Goal: Task Accomplishment & Management: Manage account settings

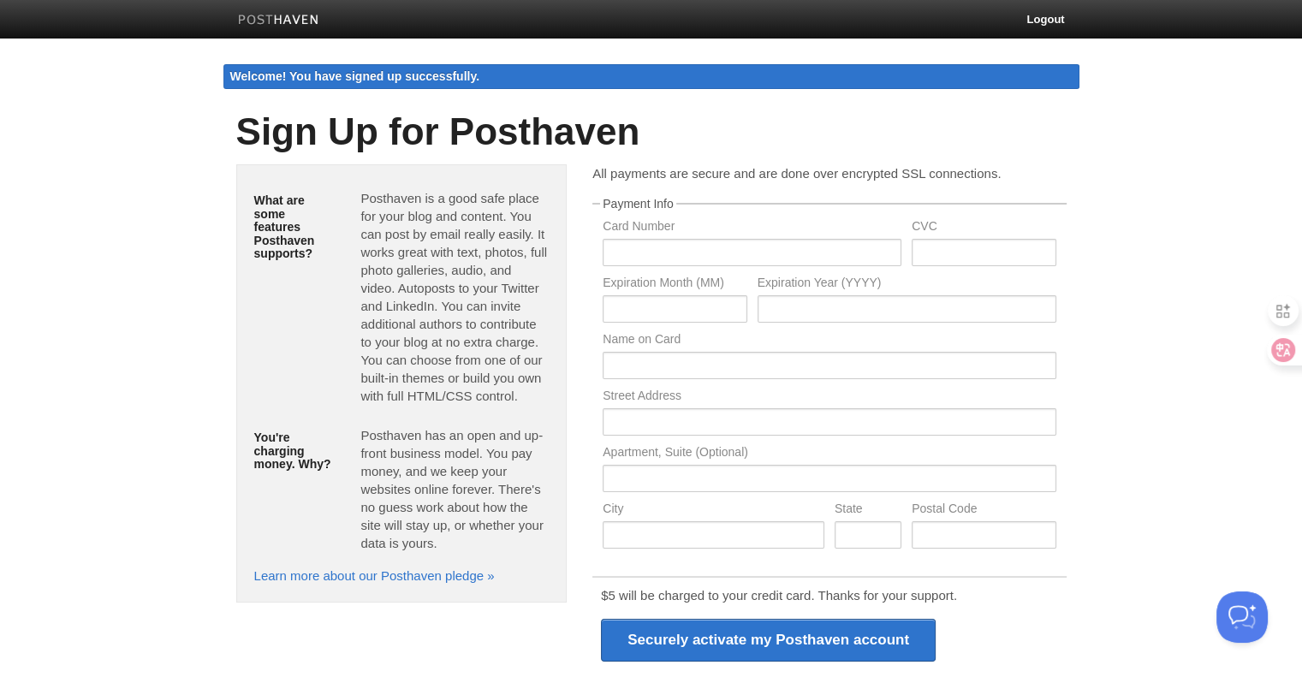
click at [1202, 176] on body "Logout Welcome! You have signed up successfully. Welcome! You have signed up su…" at bounding box center [651, 424] width 1302 height 848
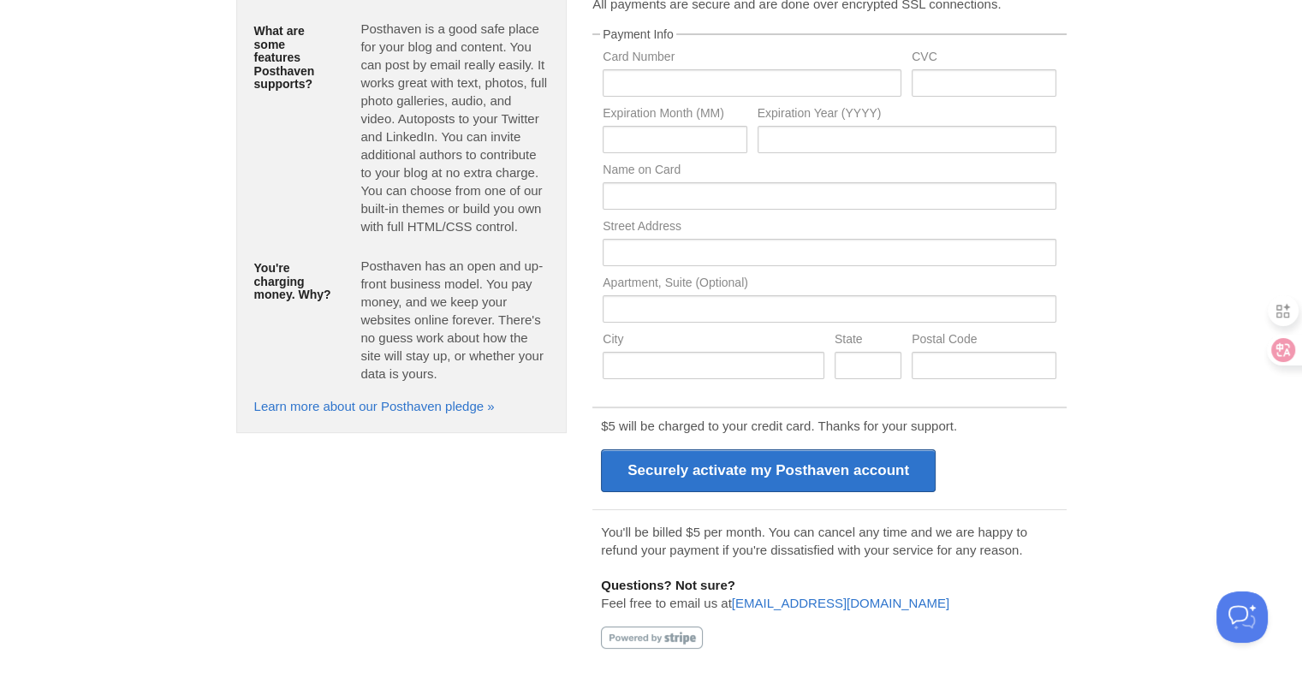
scroll to position [84, 0]
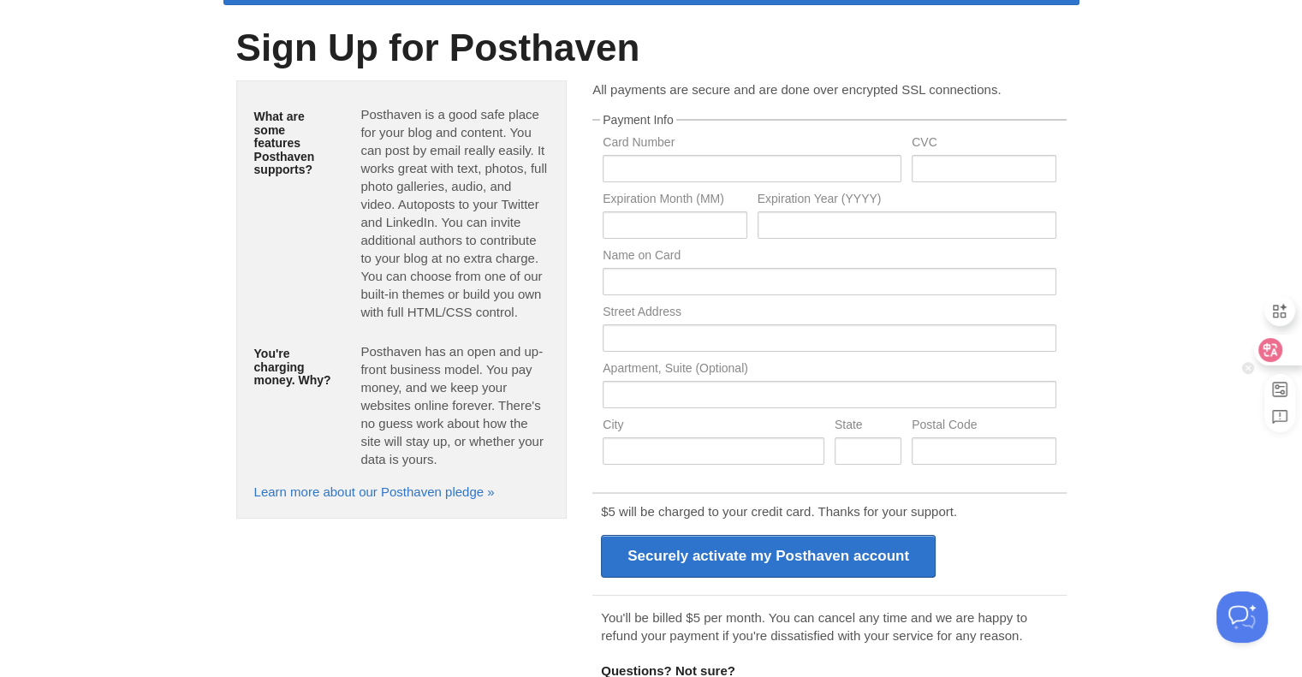
click at [1281, 356] on div at bounding box center [1277, 350] width 46 height 31
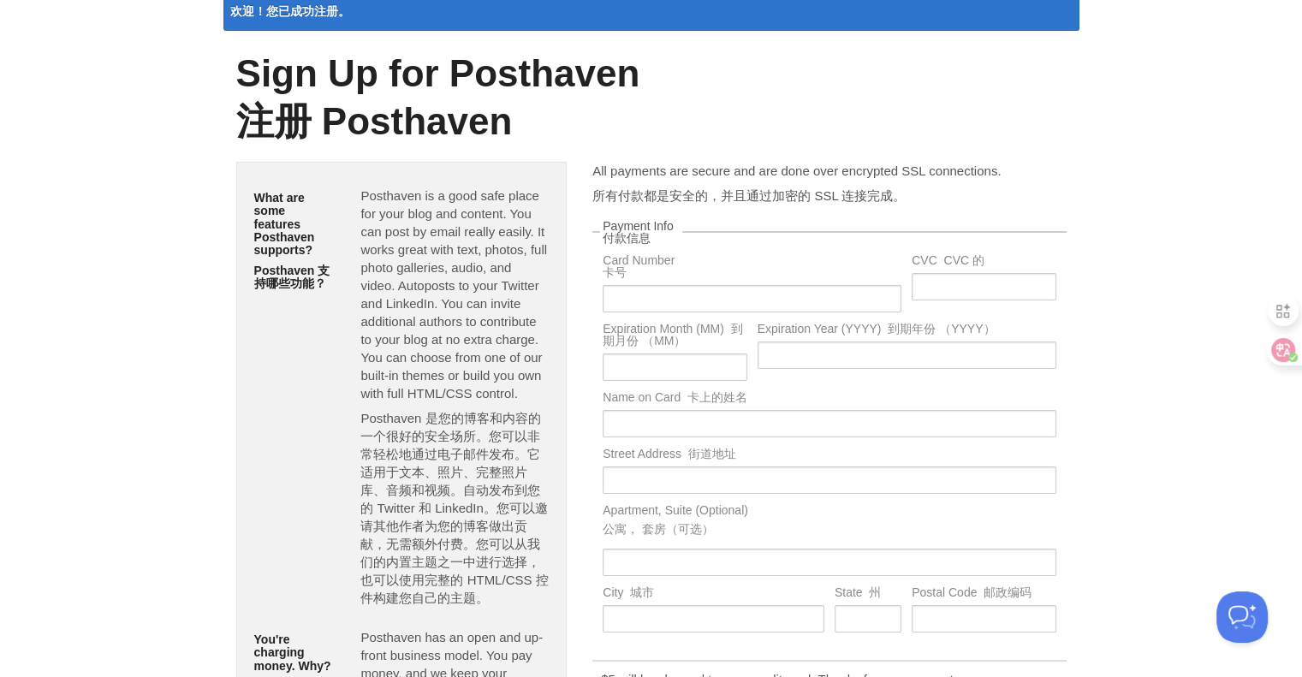
click at [366, 458] on font "Posthaven 是您的博客和内容的一个很好的安全场所。您可以非常轻松地通过电子邮件发布。它适用于文本、照片、完整照片库、音频和视频。自动发布到您的 Twi…" at bounding box center [453, 508] width 187 height 194
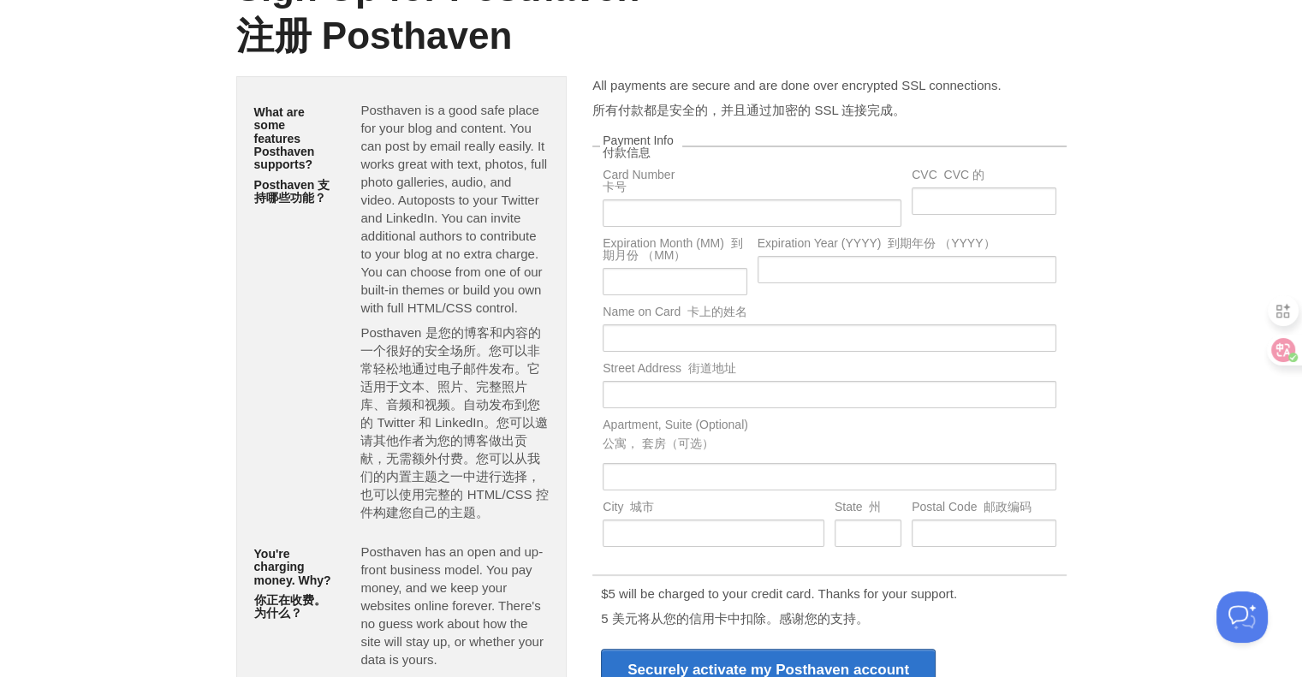
scroll to position [255, 0]
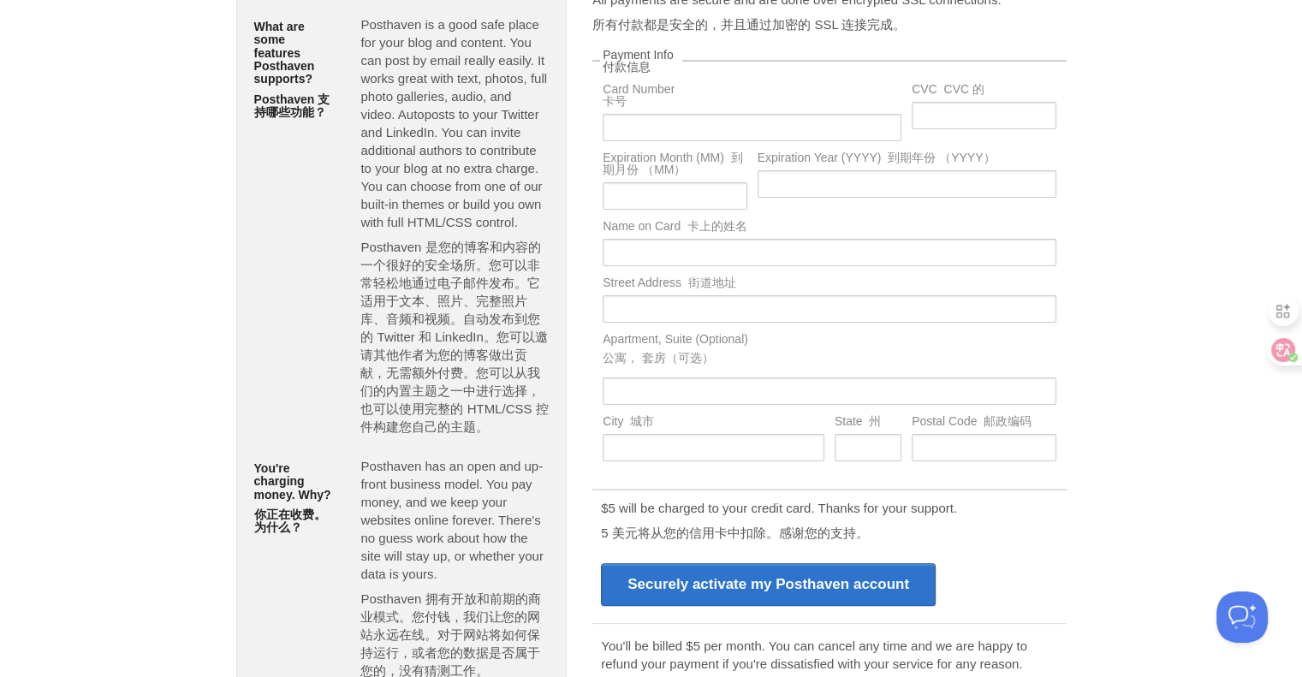
click at [515, 318] on font "Posthaven 是您的博客和内容的一个很好的安全场所。您可以非常轻松地通过电子邮件发布。它适用于文本、照片、完整照片库、音频和视频。自动发布到您的 Twi…" at bounding box center [453, 337] width 187 height 194
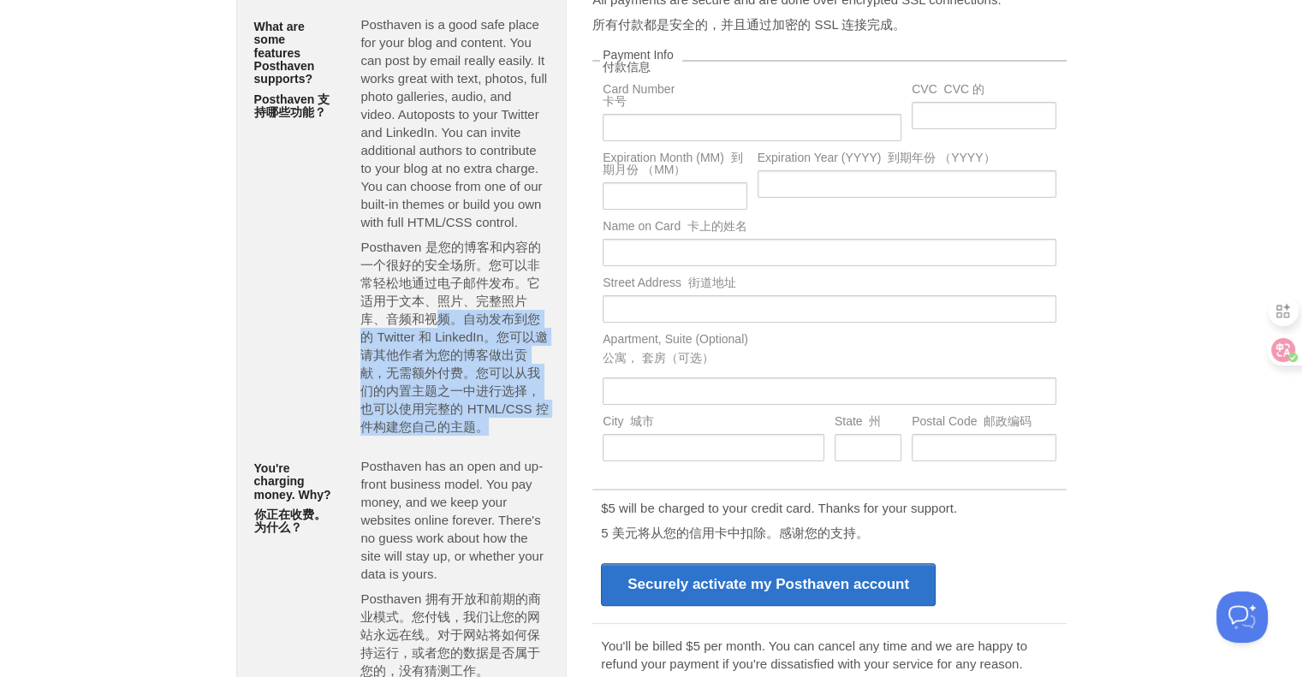
drag, startPoint x: 439, startPoint y: 315, endPoint x: 507, endPoint y: 423, distance: 127.3
click at [507, 423] on font "Posthaven 是您的博客和内容的一个很好的安全场所。您可以非常轻松地通过电子邮件发布。它适用于文本、照片、完整照片库、音频和视频。自动发布到您的 Twi…" at bounding box center [454, 337] width 188 height 198
click at [413, 350] on font "Posthaven 是您的博客和内容的一个很好的安全场所。您可以非常轻松地通过电子邮件发布。它适用于文本、照片、完整照片库、音频和视频。自动发布到您的 Twi…" at bounding box center [453, 337] width 187 height 194
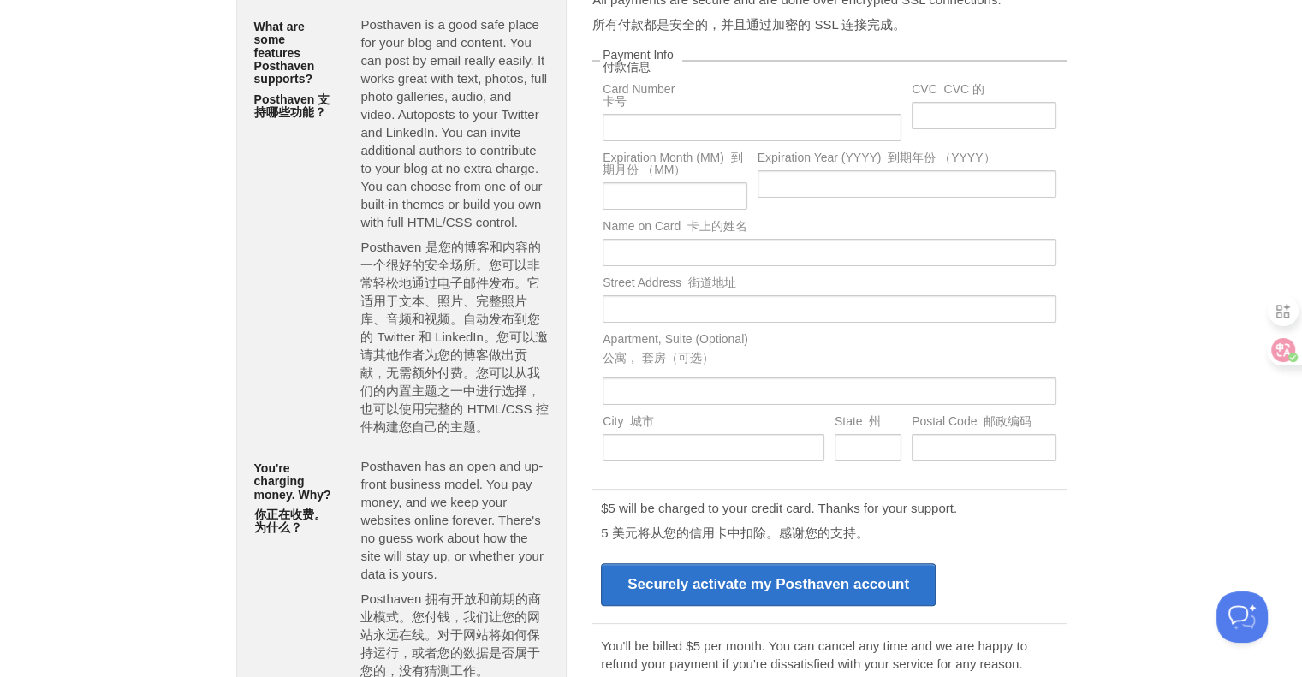
scroll to position [426, 0]
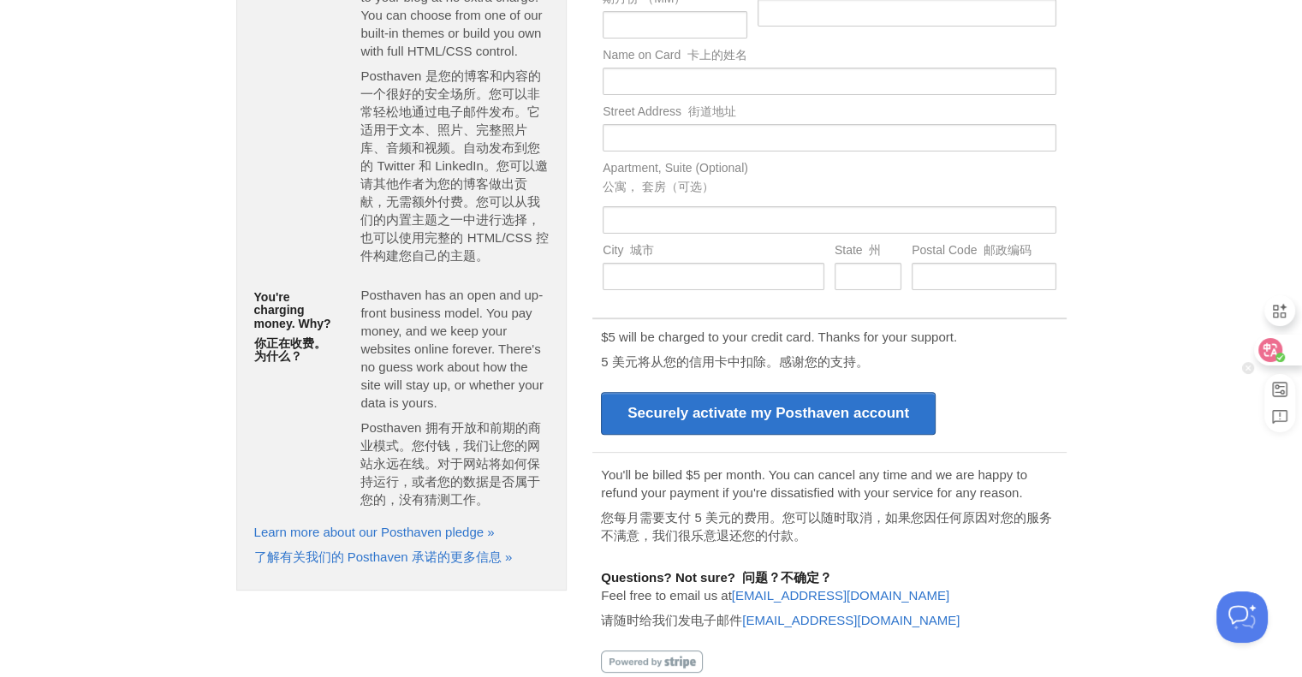
click at [1269, 357] on icon at bounding box center [1270, 350] width 17 height 17
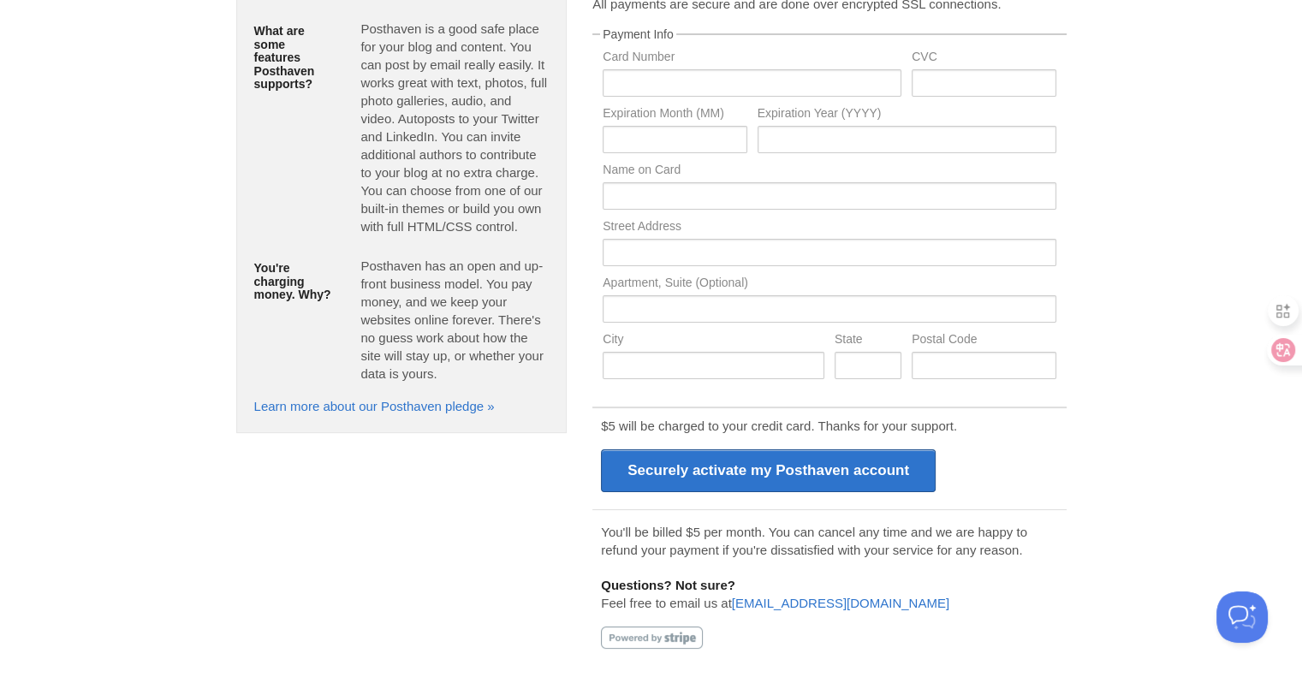
click at [815, 536] on p "You'll be billed $5 per month. You can cancel any time and we are happy to refu…" at bounding box center [829, 541] width 456 height 36
click at [906, 537] on p "You'll be billed $5 per month. You can cancel any time and we are happy to refu…" at bounding box center [829, 541] width 456 height 36
